Goal: Participate in discussion: Engage in conversation with other users on a specific topic

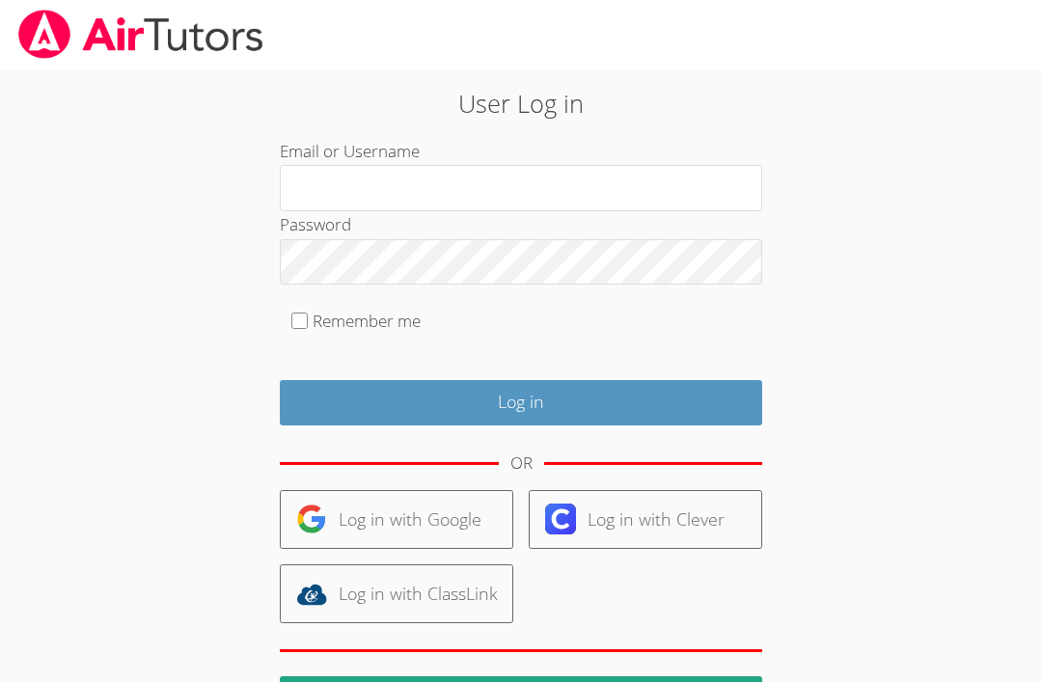
type input "Kenndallf"
click at [521, 399] on input "Log in" at bounding box center [521, 402] width 482 height 45
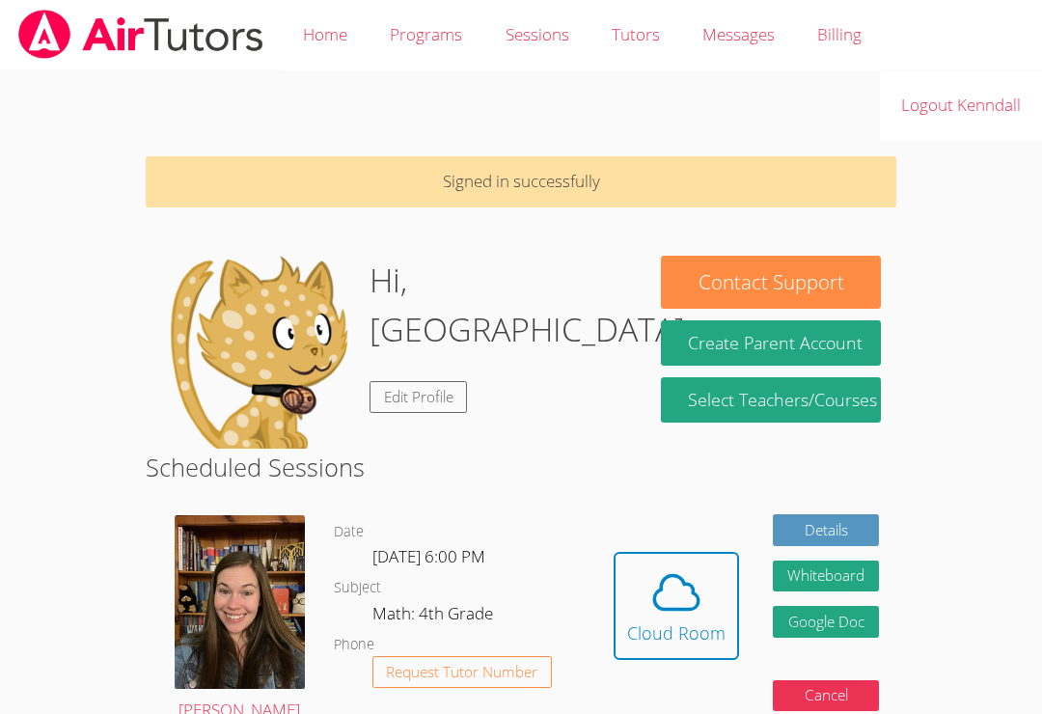
click at [665, 603] on icon at bounding box center [676, 592] width 54 height 54
click at [662, 627] on div "Cloud Room" at bounding box center [676, 632] width 98 height 27
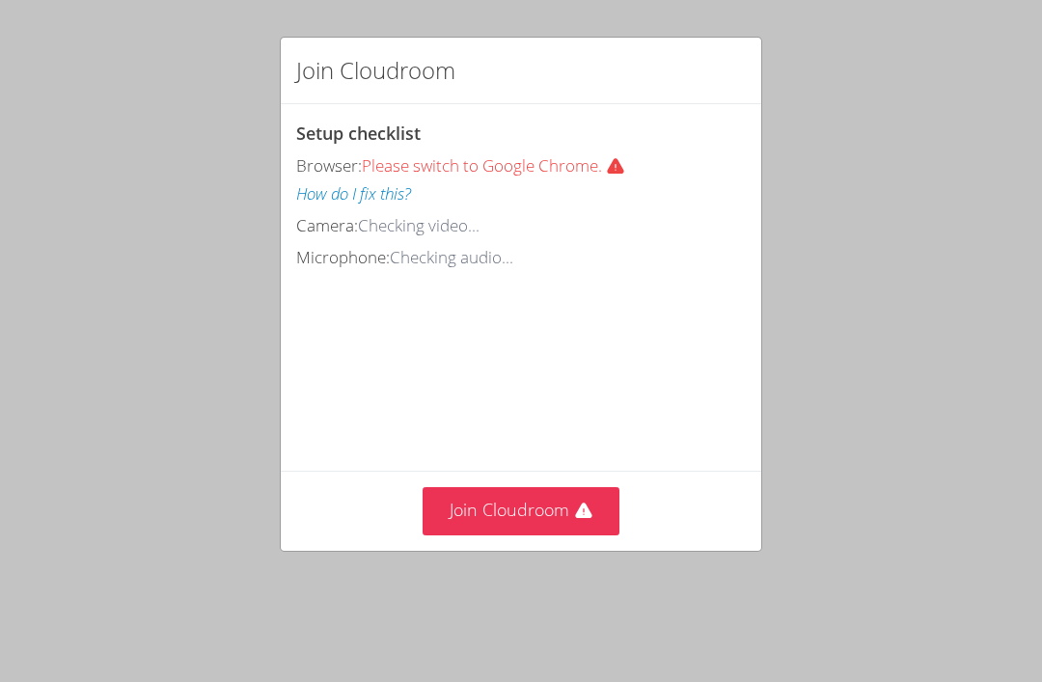
click at [452, 521] on button "Join Cloudroom" at bounding box center [522, 510] width 198 height 47
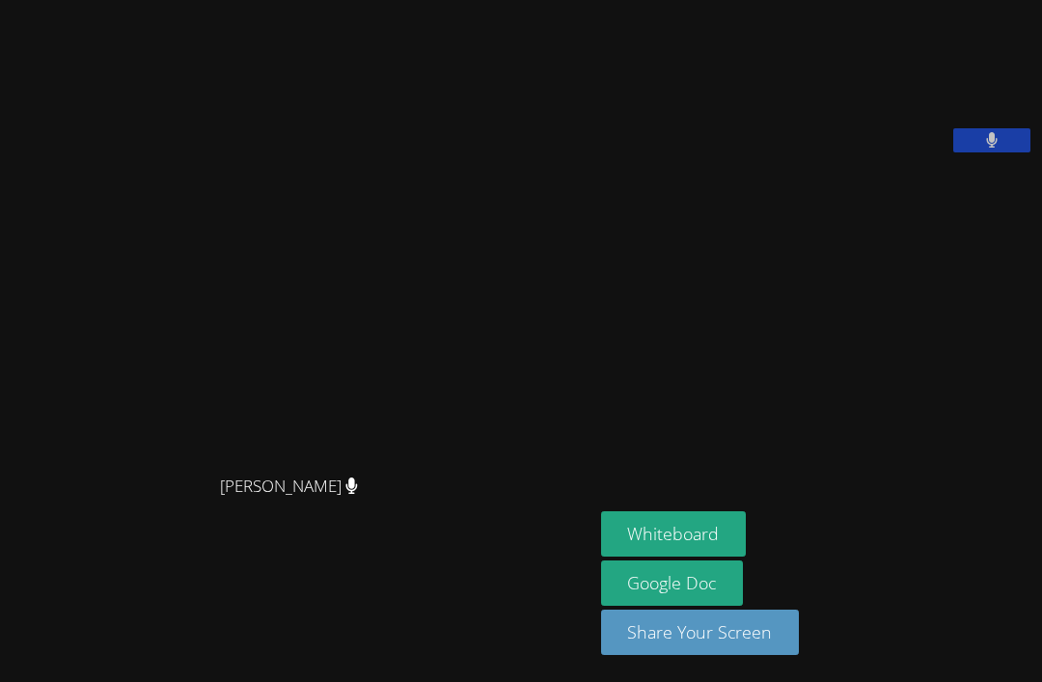
click at [841, 152] on video at bounding box center [745, 80] width 289 height 145
click at [855, 152] on video at bounding box center [745, 80] width 289 height 145
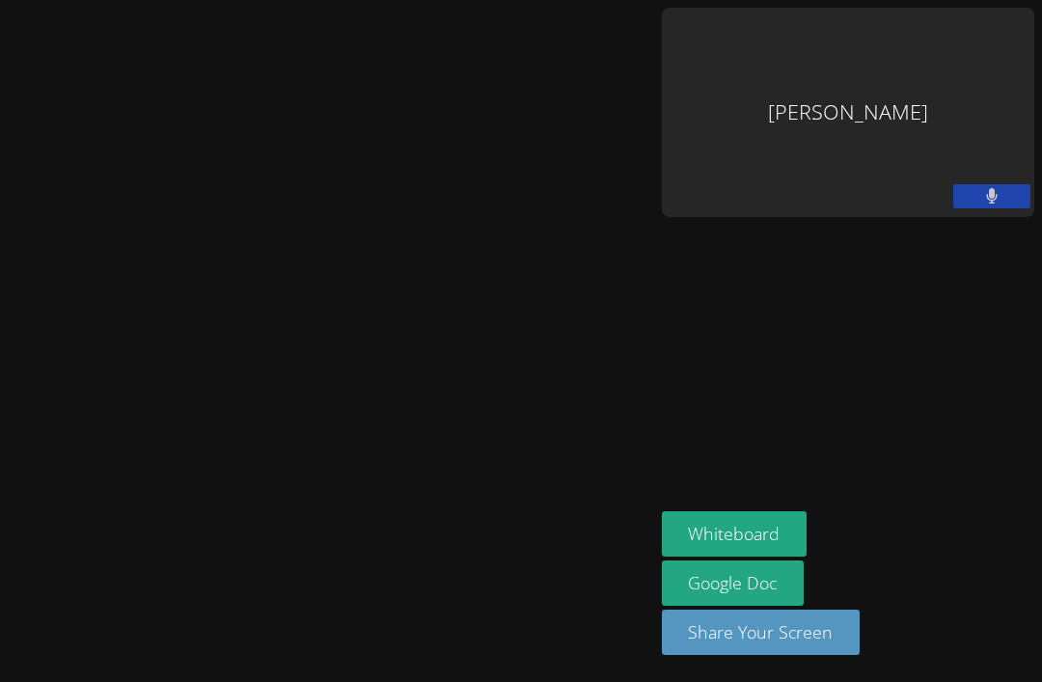
click at [1018, 184] on button at bounding box center [991, 196] width 77 height 24
click at [999, 188] on icon at bounding box center [991, 196] width 20 height 16
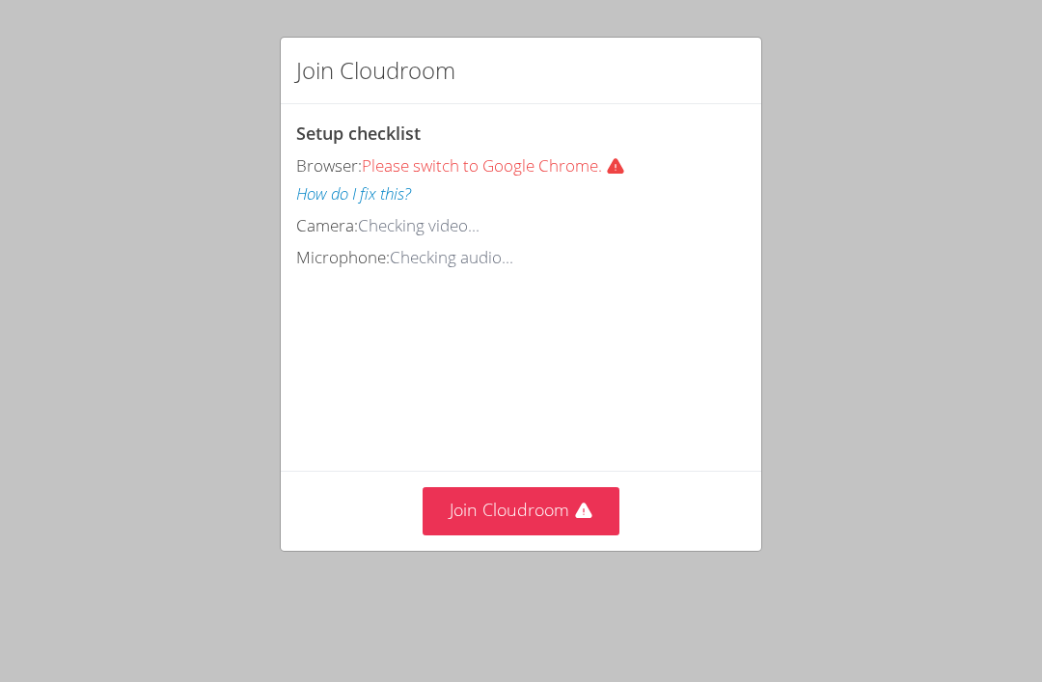
click at [595, 492] on button "Join Cloudroom" at bounding box center [522, 510] width 198 height 47
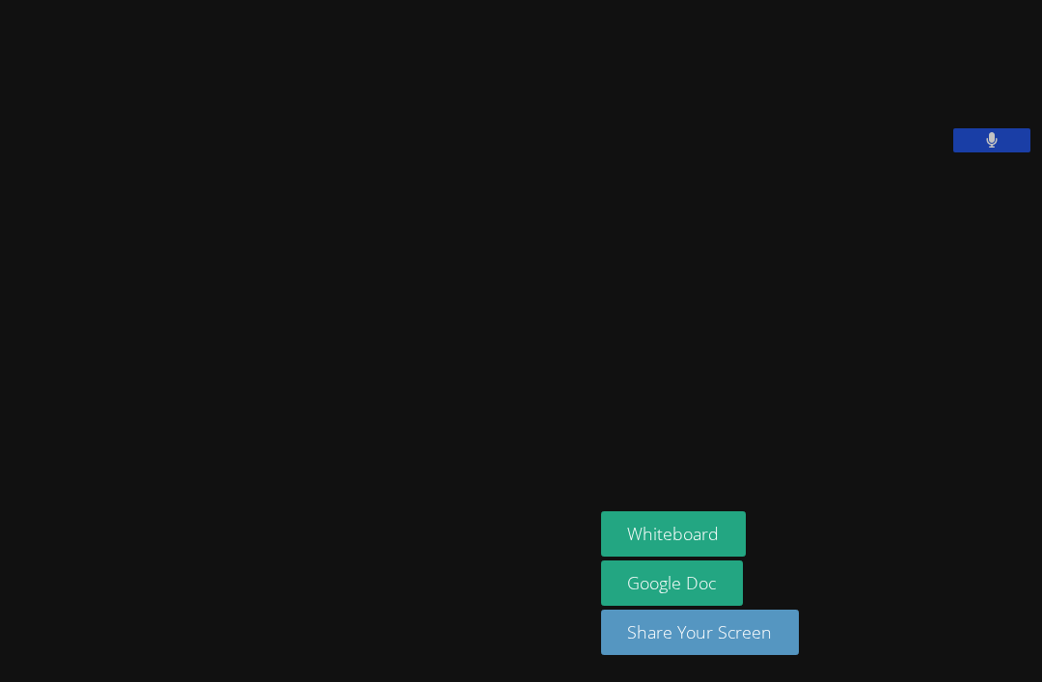
click at [1008, 152] on button at bounding box center [991, 140] width 77 height 24
click at [620, 558] on aside "Kenndall Fitzpatrick Whiteboard Google Doc Share Your Screen" at bounding box center [817, 341] width 449 height 682
click at [1009, 152] on button at bounding box center [991, 140] width 77 height 24
click at [700, 557] on button "Whiteboard" at bounding box center [674, 533] width 146 height 45
click at [610, 557] on button "Whiteboard" at bounding box center [674, 533] width 146 height 45
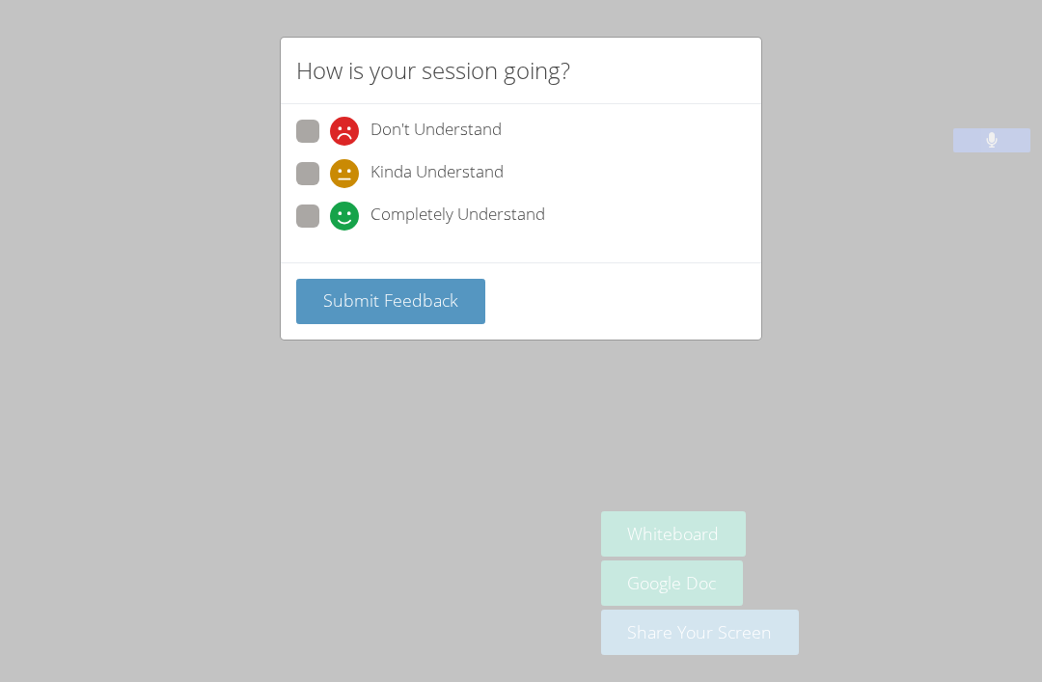
click at [371, 291] on span "Submit Feedback" at bounding box center [390, 299] width 135 height 23
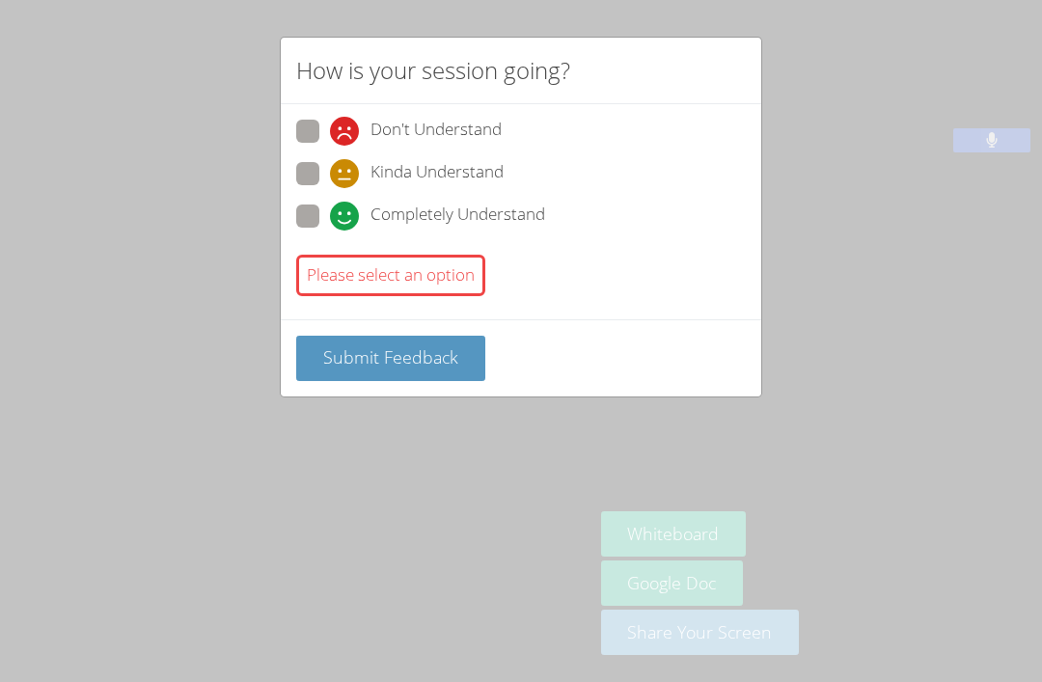
click at [343, 296] on div "Please select an option" at bounding box center [521, 275] width 450 height 57
click at [329, 280] on div "Please select an option" at bounding box center [390, 275] width 189 height 41
click at [330, 146] on span at bounding box center [330, 146] width 0 height 0
click at [330, 136] on input "Don't Understand" at bounding box center [338, 128] width 16 height 16
radio input "true"
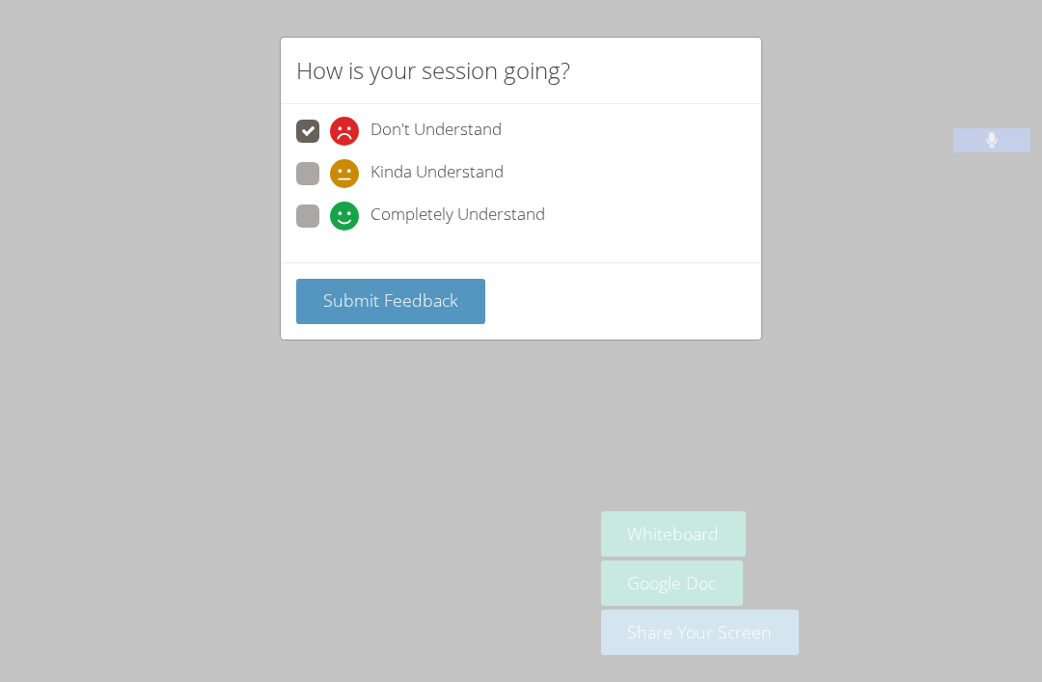
click at [315, 297] on button "Submit Feedback" at bounding box center [390, 301] width 189 height 45
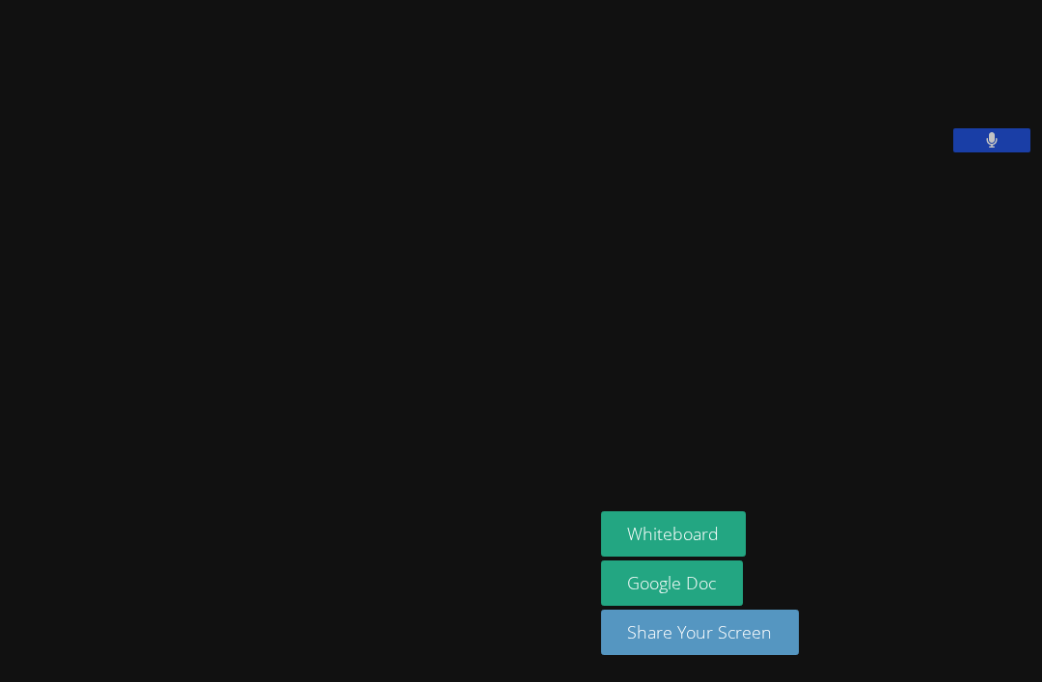
click at [635, 557] on button "Whiteboard" at bounding box center [674, 533] width 146 height 45
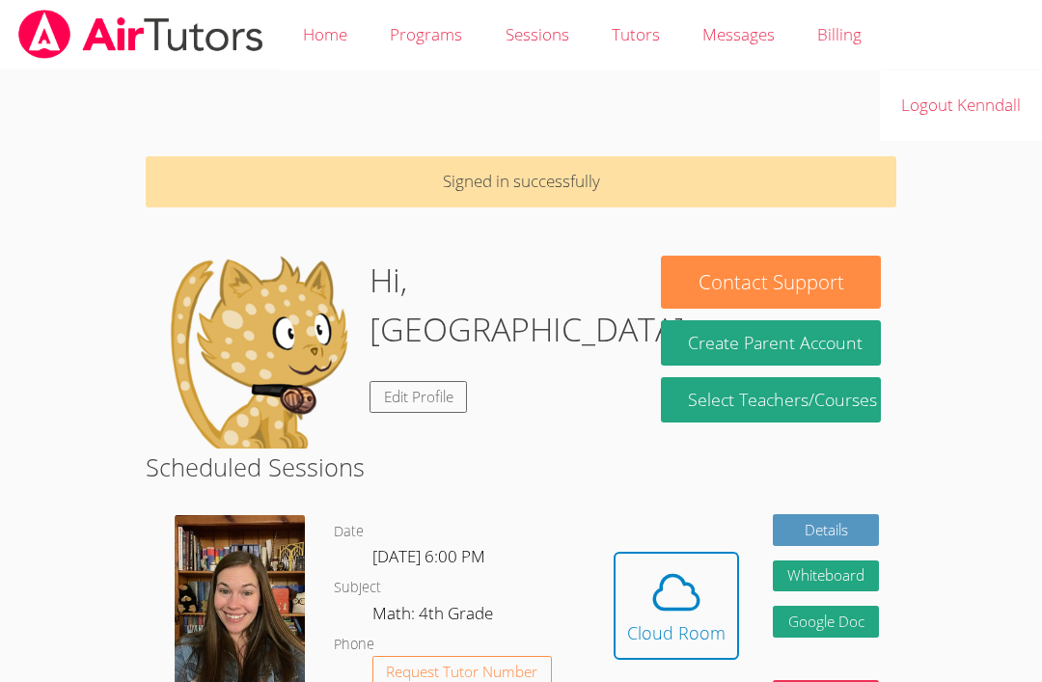
scroll to position [2, 0]
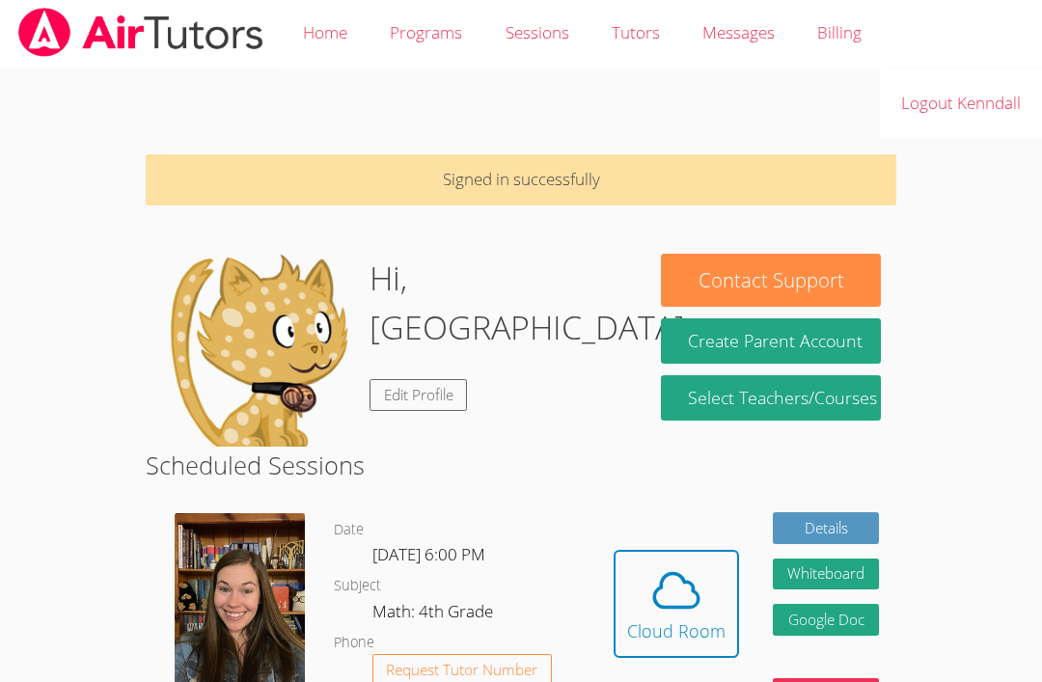
click at [670, 398] on link "Select Teachers/Courses" at bounding box center [771, 397] width 220 height 45
click at [661, 617] on div "Cloud Room" at bounding box center [676, 630] width 98 height 27
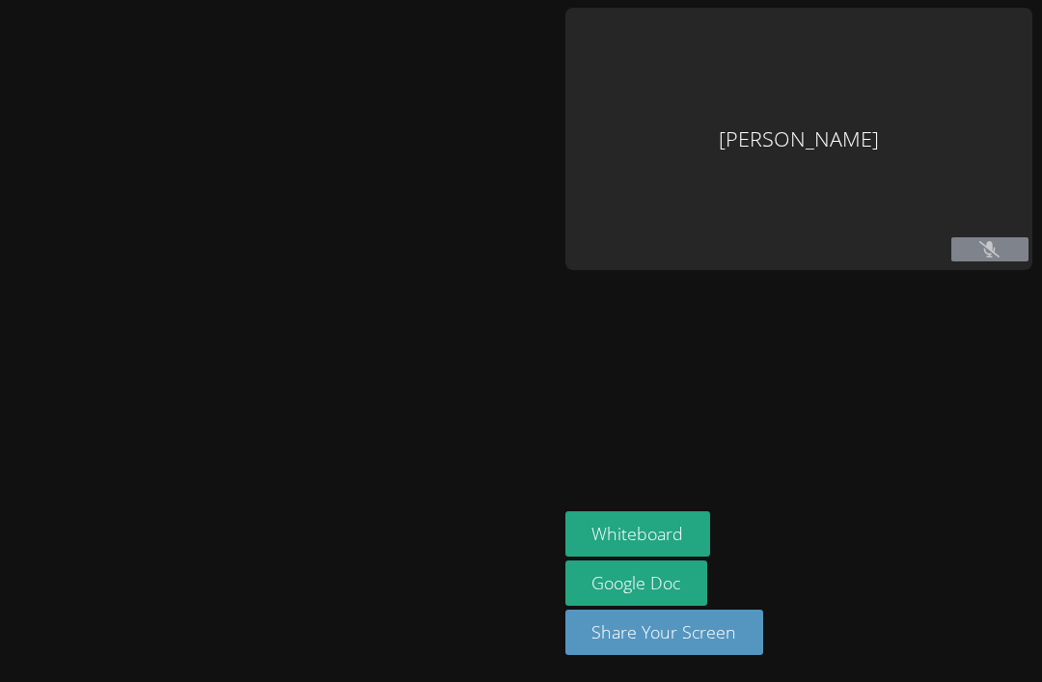
click at [466, 343] on div at bounding box center [279, 341] width 542 height 667
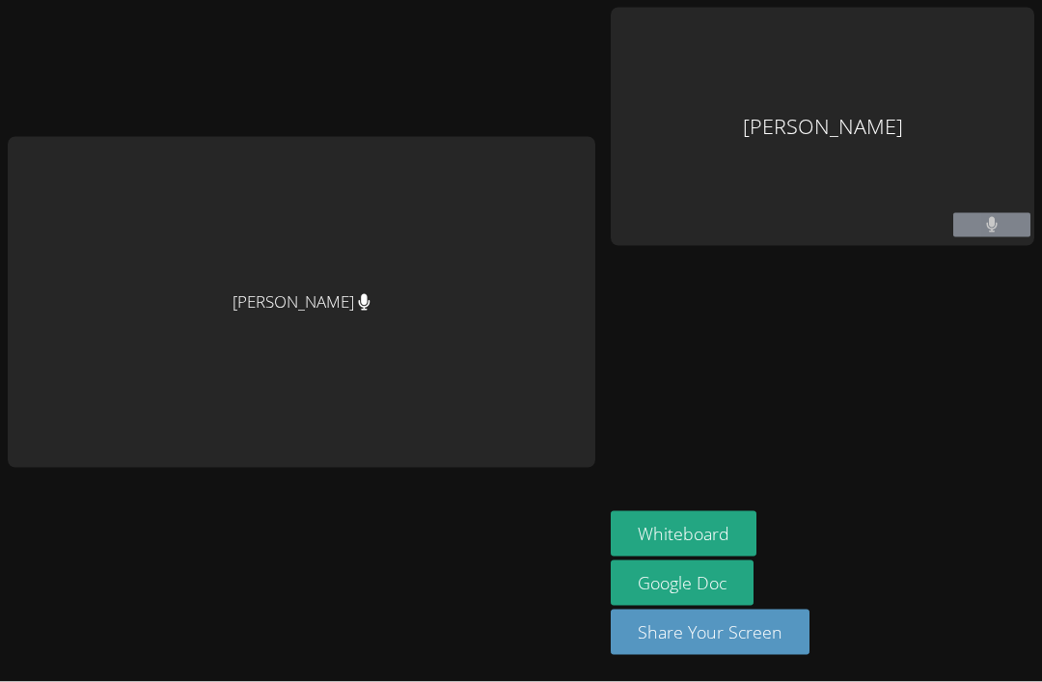
scroll to position [1, 0]
